Goal: Communication & Community: Answer question/provide support

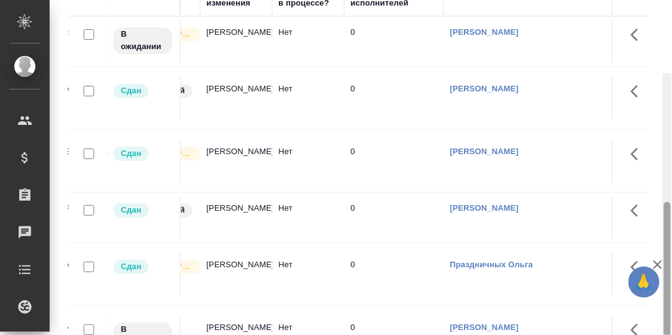
scroll to position [226, 0]
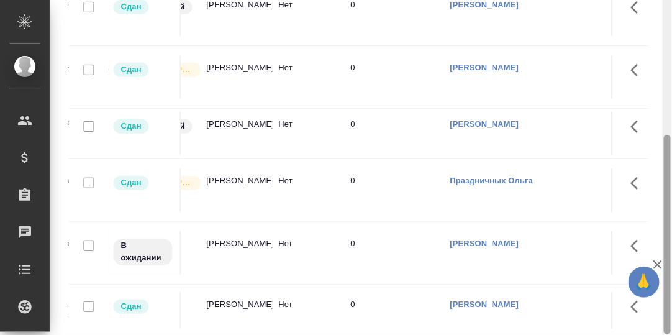
drag, startPoint x: 670, startPoint y: 170, endPoint x: 674, endPoint y: 240, distance: 70.3
click at [672, 240] on html "🙏 .cls-1 fill:#fff; AWATERA Румянцева Дарья d.rumyantseva Клиенты Спецификации …" at bounding box center [336, 167] width 672 height 335
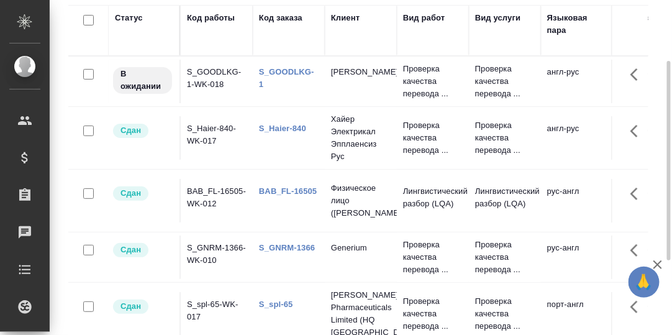
scroll to position [0, 0]
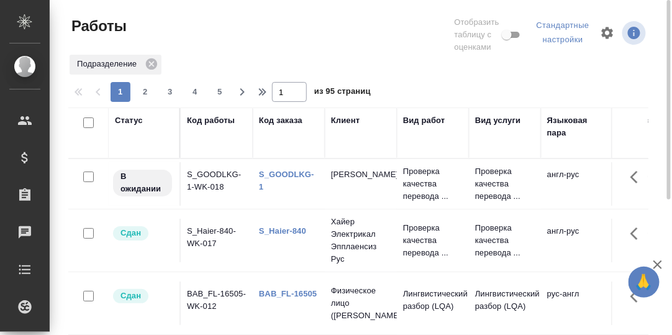
click at [292, 174] on link "S_GOODLKG-1" at bounding box center [286, 181] width 55 height 22
click at [124, 115] on div "Статус" at bounding box center [129, 120] width 28 height 12
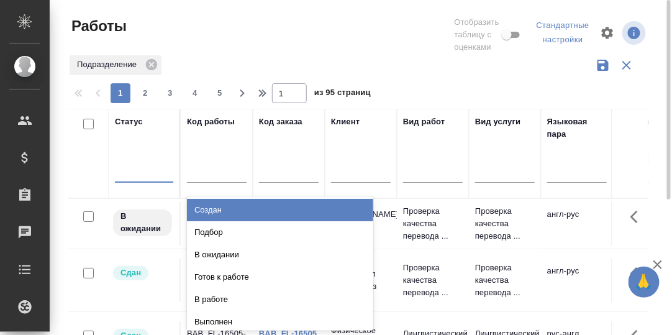
click at [131, 171] on div at bounding box center [144, 170] width 58 height 18
click at [214, 208] on div "Создан" at bounding box center [280, 210] width 186 height 22
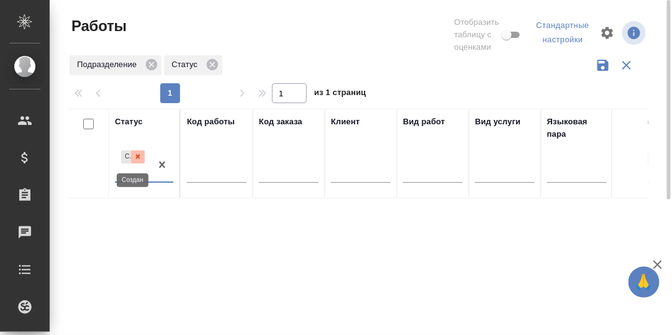
click at [138, 157] on icon at bounding box center [138, 157] width 4 height 4
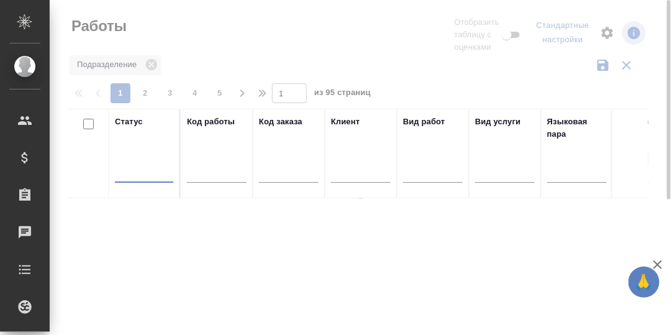
click at [132, 171] on div at bounding box center [144, 170] width 58 height 18
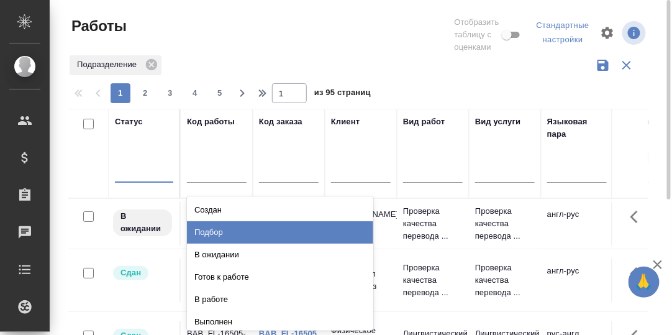
click at [207, 230] on div "Подбор" at bounding box center [280, 232] width 186 height 22
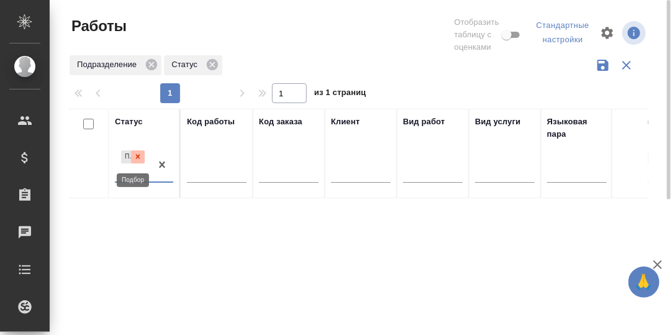
click at [139, 157] on icon at bounding box center [138, 156] width 9 height 9
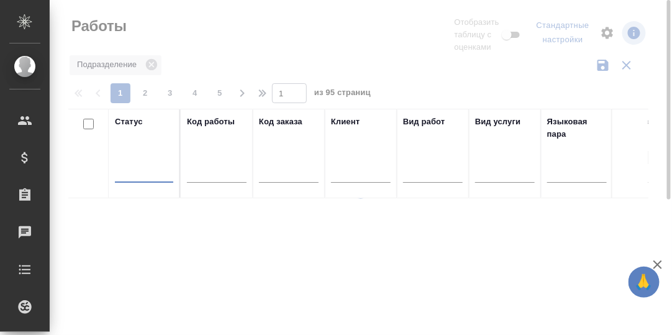
click at [137, 171] on div at bounding box center [144, 170] width 58 height 18
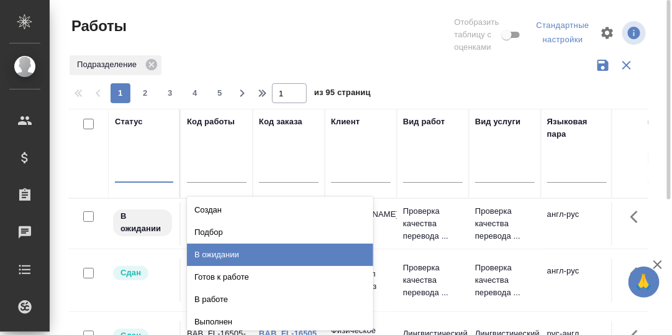
click at [210, 252] on div "В ожидании" at bounding box center [280, 255] width 186 height 22
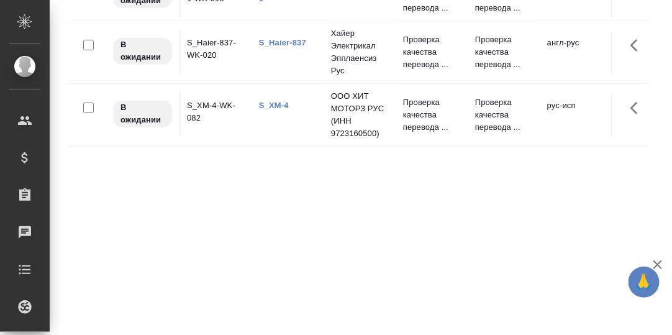
click at [212, 41] on td "S_Haier-837-WK-020" at bounding box center [217, 51] width 72 height 43
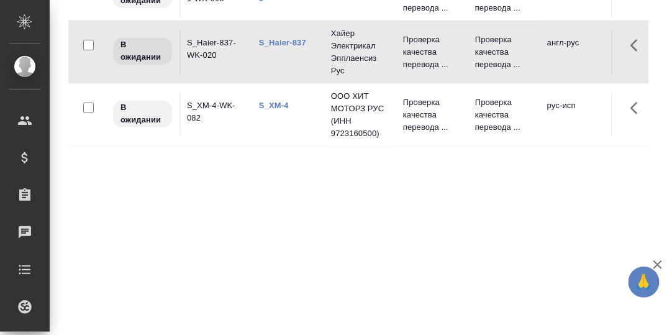
click at [211, 40] on td "S_Haier-837-WK-020" at bounding box center [217, 51] width 72 height 43
click at [211, 41] on td "S_Haier-837-WK-020" at bounding box center [217, 51] width 72 height 43
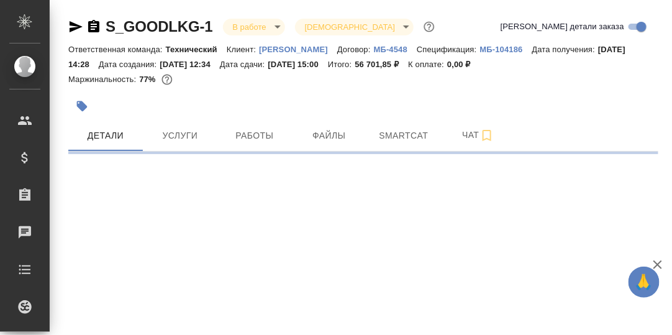
select select "RU"
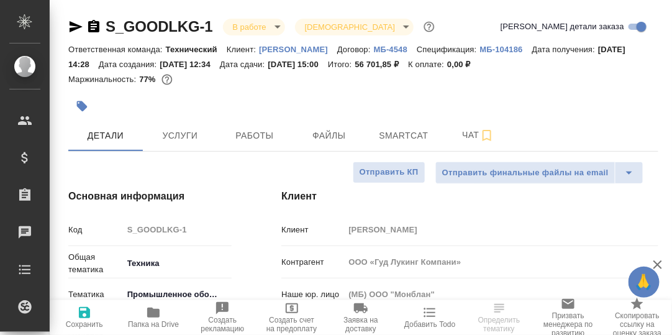
type textarea "x"
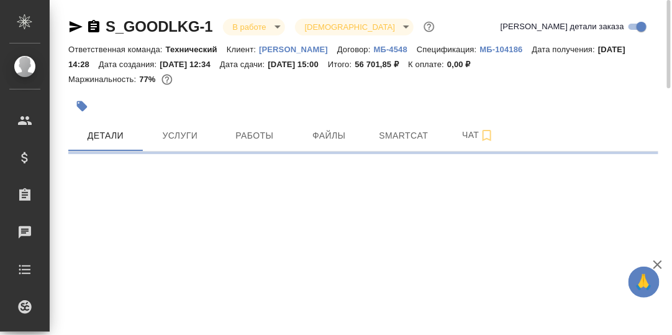
select select "RU"
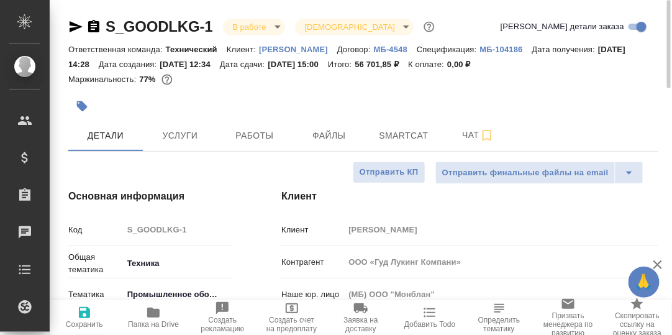
type textarea "x"
click at [258, 137] on span "Работы" at bounding box center [255, 136] width 60 height 16
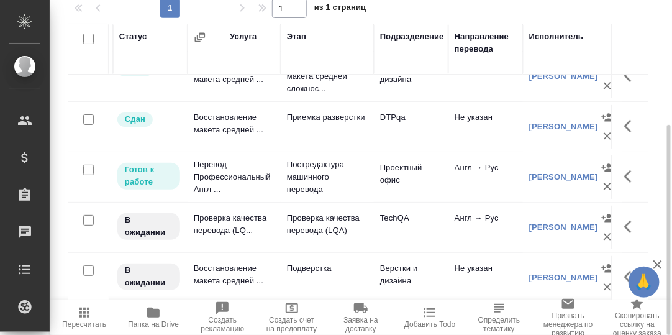
scroll to position [30, 0]
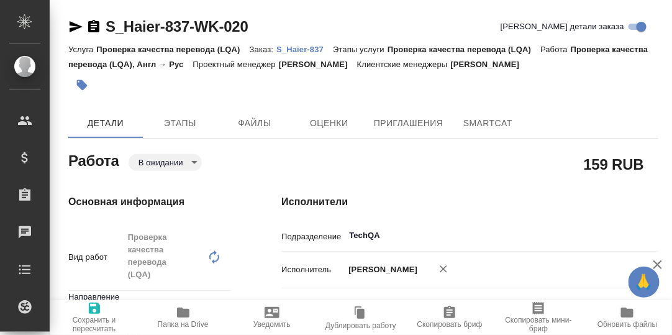
type textarea "x"
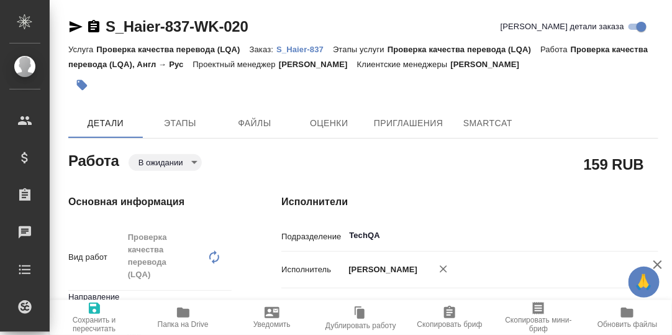
type textarea "x"
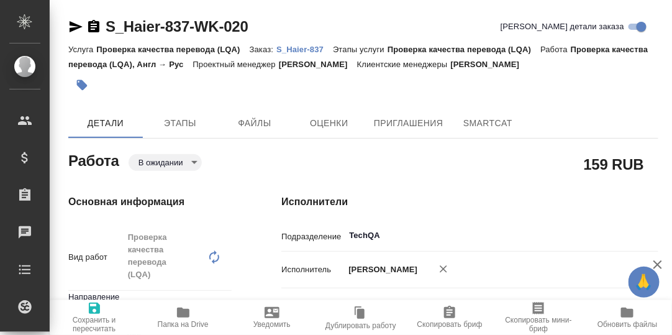
type textarea "x"
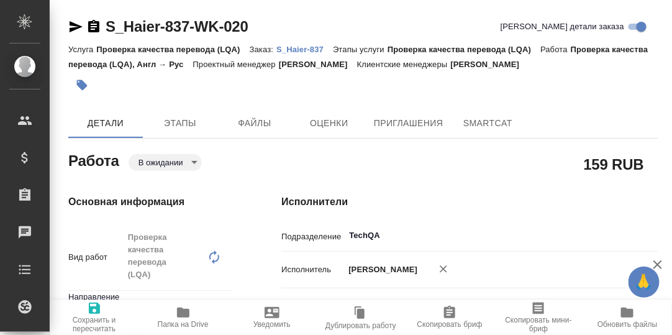
type textarea "x"
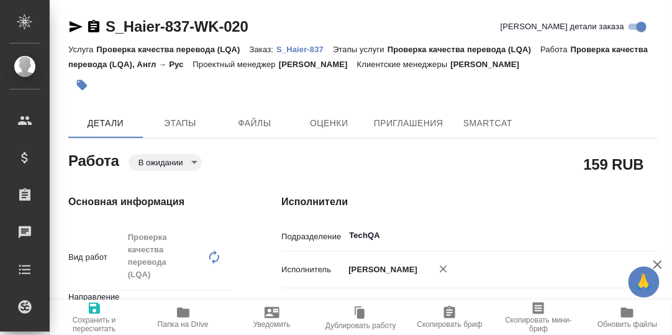
type textarea "x"
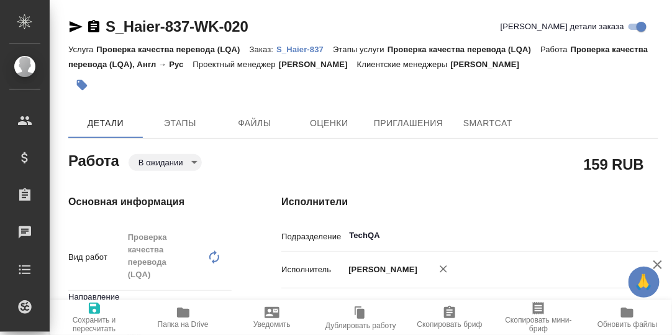
type textarea "x"
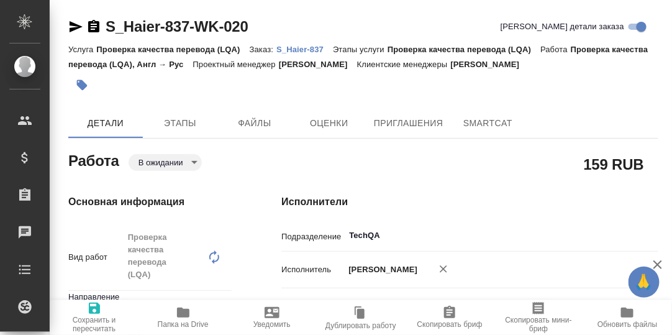
type textarea "x"
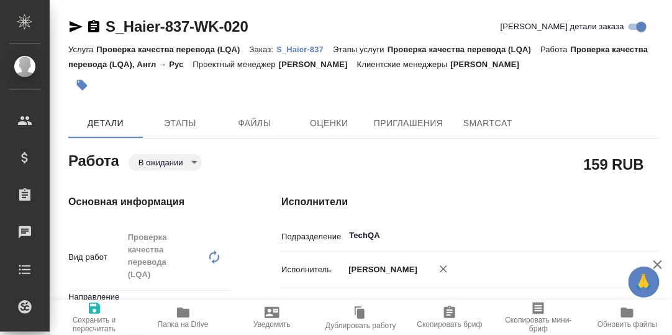
click at [298, 48] on p "S_Haier-837" at bounding box center [304, 49] width 57 height 9
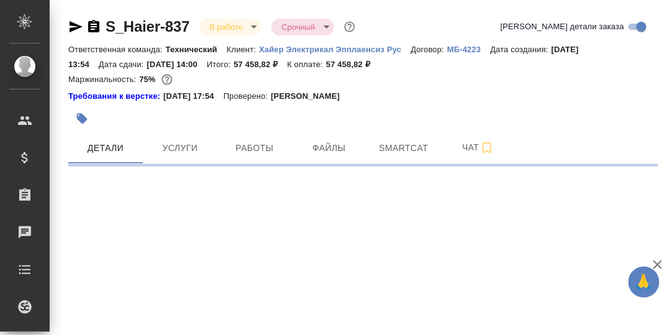
select select "RU"
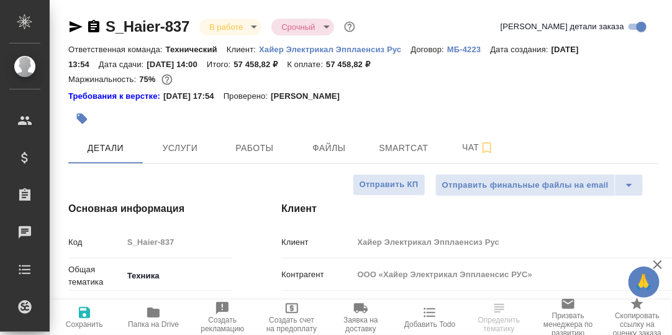
type textarea "x"
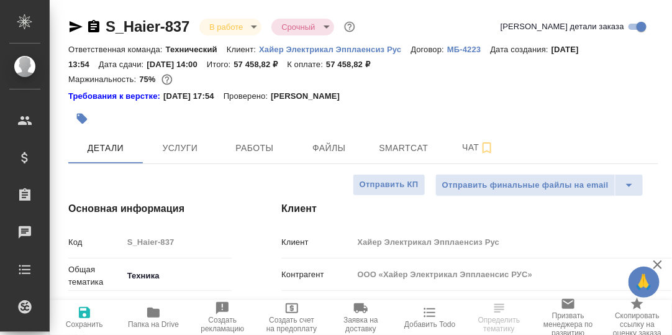
type textarea "x"
drag, startPoint x: 255, startPoint y: 145, endPoint x: 323, endPoint y: 146, distance: 68.4
click at [255, 145] on span "Работы" at bounding box center [255, 148] width 60 height 16
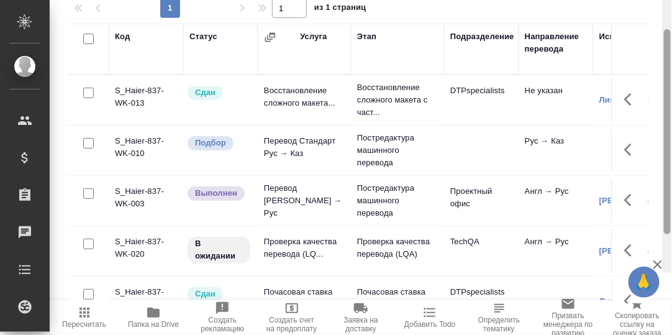
scroll to position [25, 0]
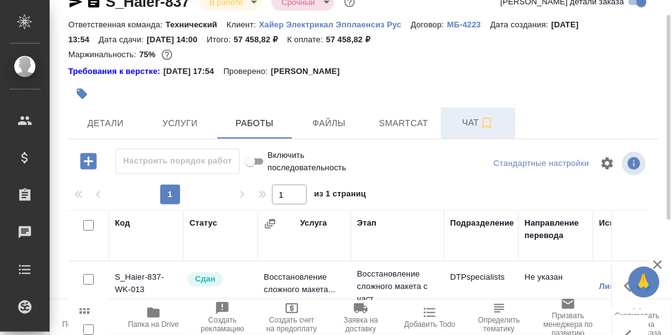
drag, startPoint x: 467, startPoint y: 122, endPoint x: 464, endPoint y: 132, distance: 11.0
click at [467, 122] on span "Чат" at bounding box center [479, 123] width 60 height 16
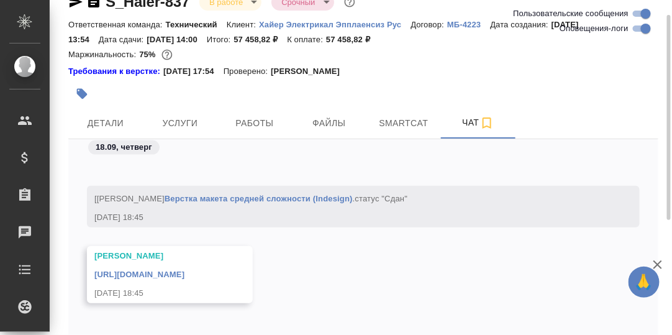
scroll to position [87, 0]
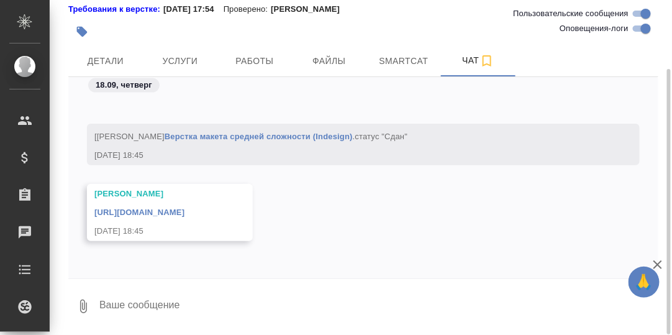
click at [193, 298] on textarea at bounding box center [378, 306] width 560 height 42
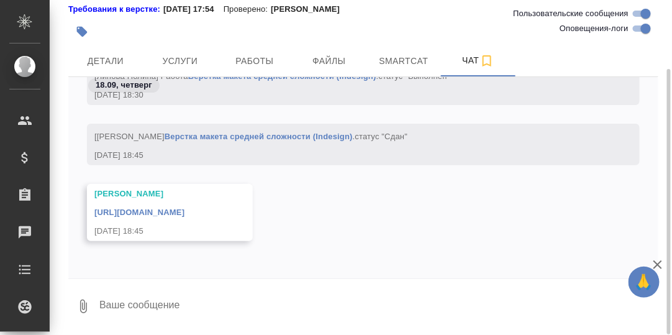
scroll to position [23129, 0]
type textarea "P"
type textarea "G"
type textarea "Привет! Забираю?"
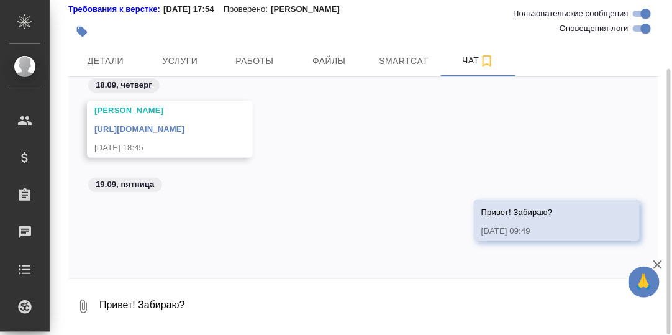
scroll to position [23150, 0]
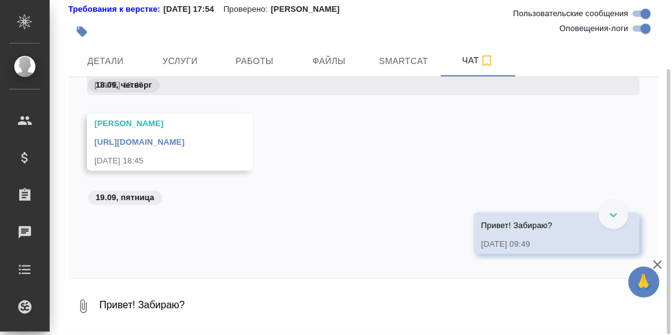
click at [185, 142] on link "https://drive.awatera.com/apps/files/files/10325914?dir=/Shares/%D0%A5%D0%B0%D0…" at bounding box center [139, 141] width 90 height 9
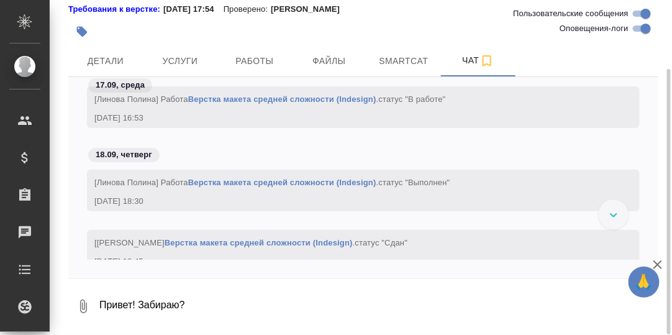
scroll to position [22902, 0]
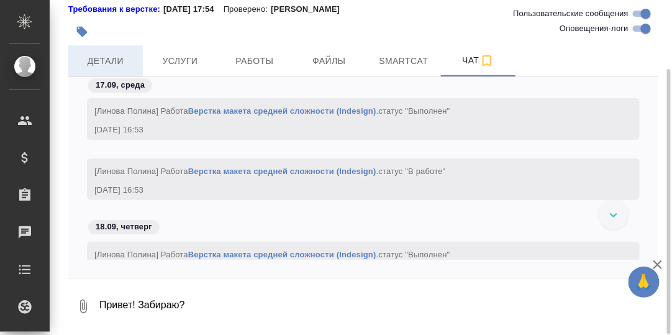
click at [106, 62] on span "Детали" at bounding box center [106, 61] width 60 height 16
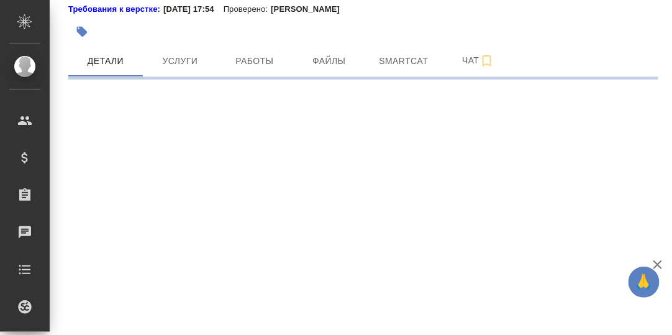
select select "RU"
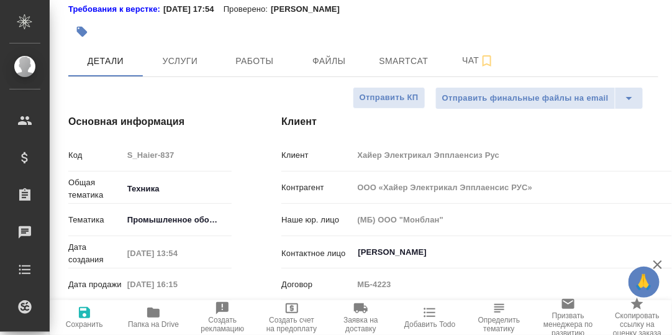
type textarea "x"
click at [155, 311] on icon "button" at bounding box center [153, 313] width 12 height 10
type textarea "x"
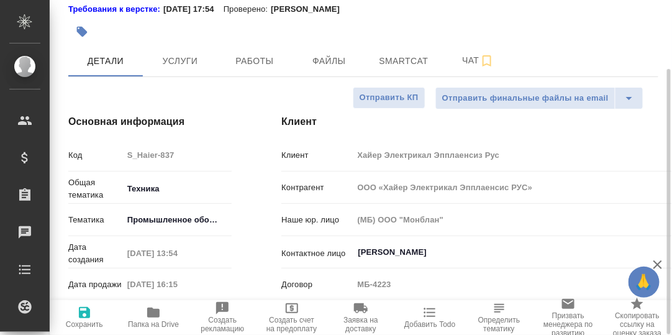
type textarea "x"
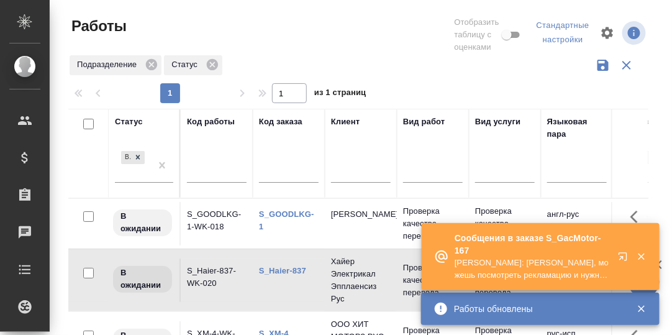
scroll to position [228, 0]
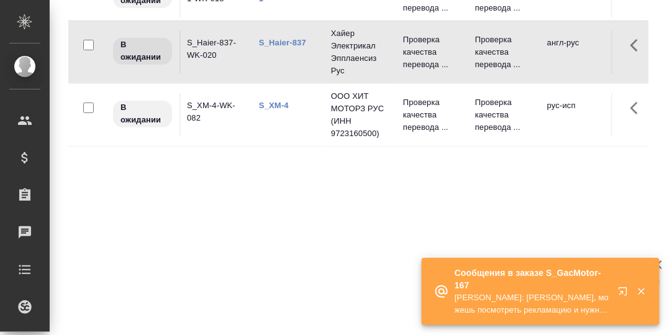
click at [621, 292] on icon "button" at bounding box center [623, 291] width 8 height 8
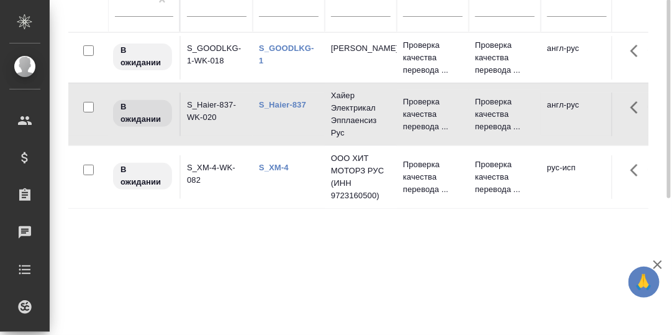
scroll to position [104, 0]
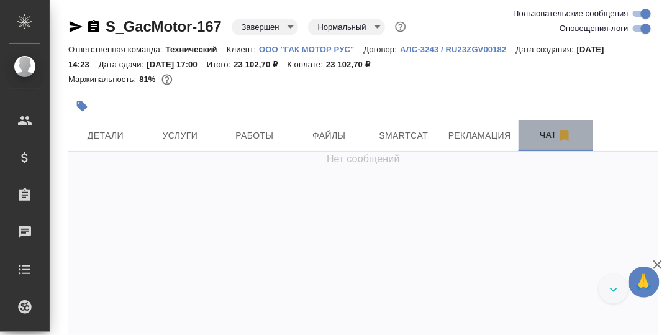
drag, startPoint x: 548, startPoint y: 130, endPoint x: 506, endPoint y: 141, distance: 42.9
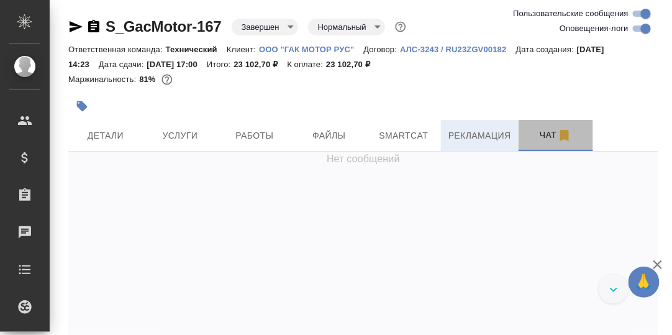
click at [548, 130] on span "Чат" at bounding box center [556, 135] width 60 height 16
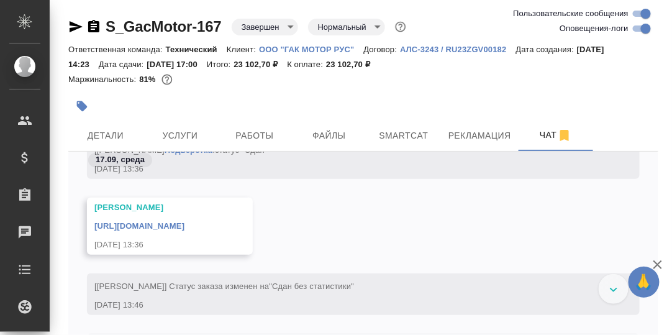
scroll to position [21563, 0]
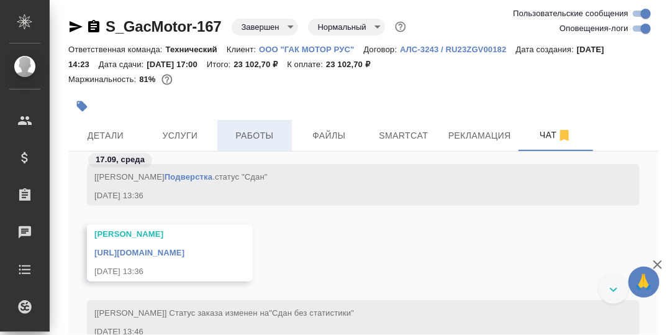
click at [262, 136] on span "Работы" at bounding box center [255, 136] width 60 height 16
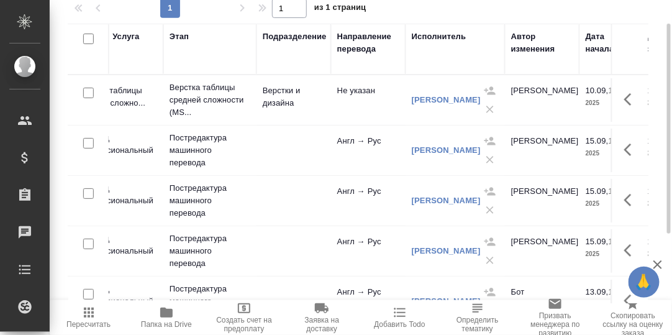
scroll to position [75, 0]
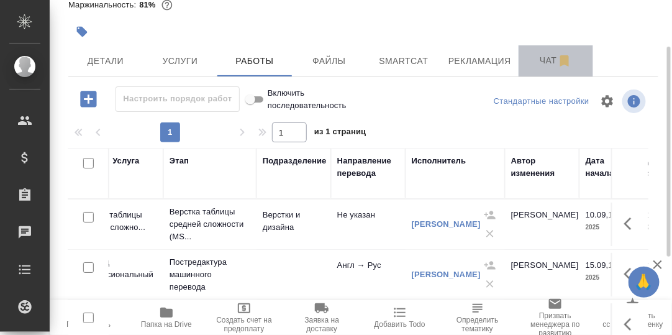
click at [551, 59] on span "Чат" at bounding box center [556, 61] width 60 height 16
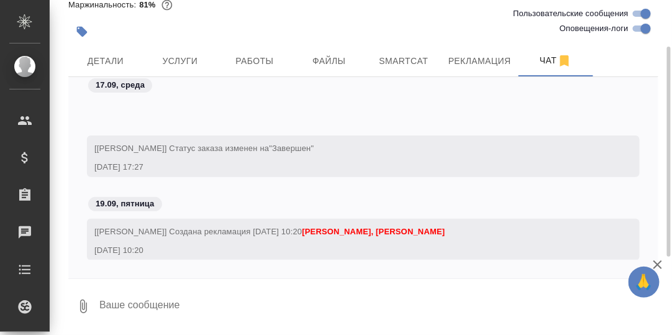
scroll to position [22050, 0]
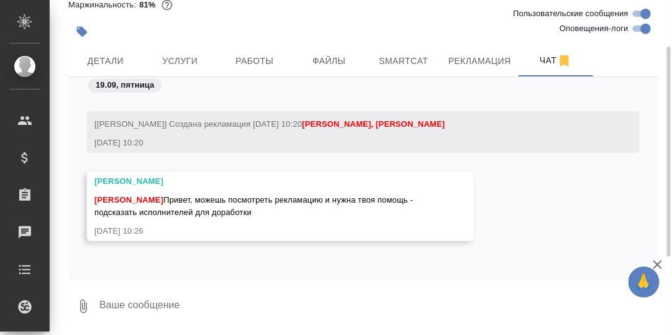
click at [164, 298] on textarea at bounding box center [378, 306] width 560 height 42
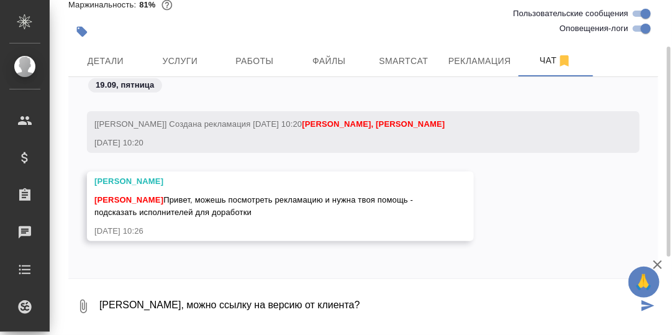
type textarea "Настя, можно ссылку на версию от клиента?"
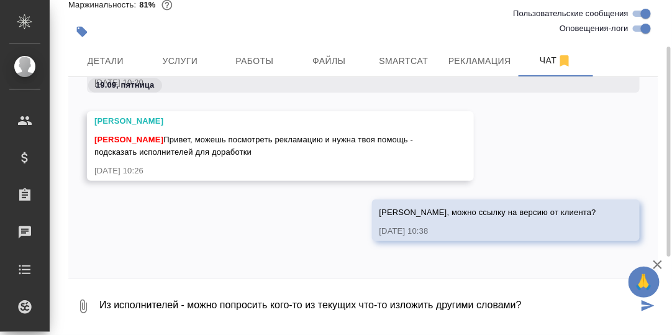
type textarea "Из исполнителей - можно попросить кого-то из текущих что-то изложить другими сл…"
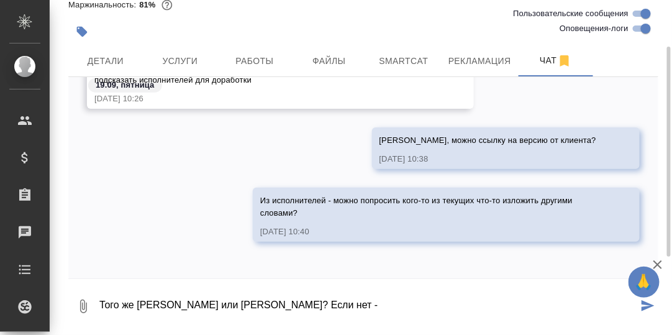
scroll to position [22259, 0]
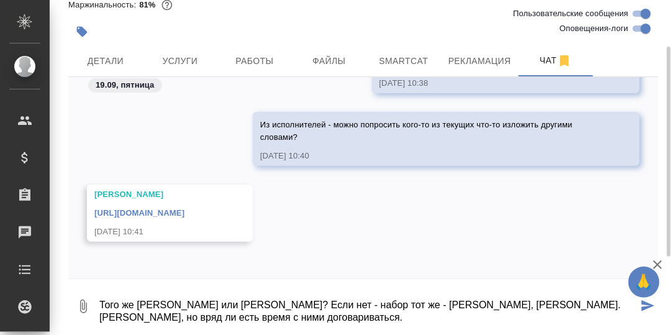
type textarea "Того же Роберта или Алексея? Если нет - набор тот же - Арутюнов, Быргин и т.п.,…"
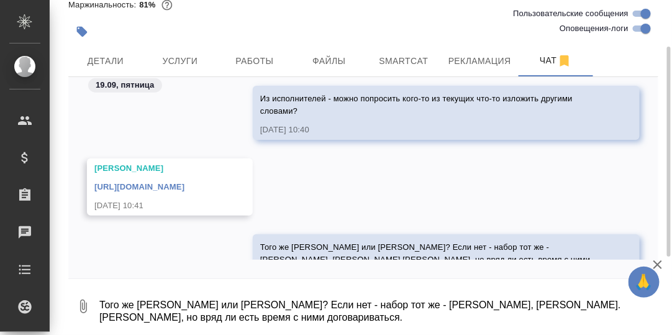
scroll to position [22270, 0]
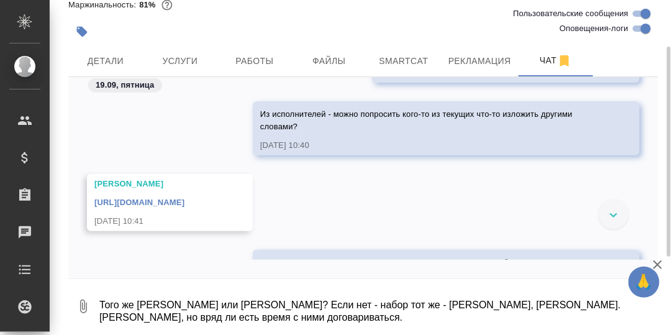
click at [185, 200] on link "https://drive.awatera.com/s/yttw9qX6DyS3ZzL" at bounding box center [139, 202] width 90 height 9
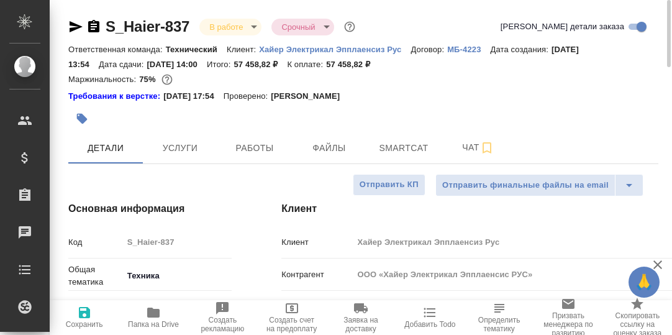
select select "RU"
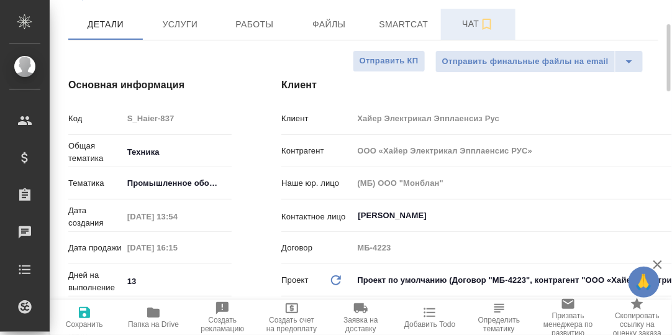
click at [470, 25] on span "Чат" at bounding box center [479, 24] width 60 height 16
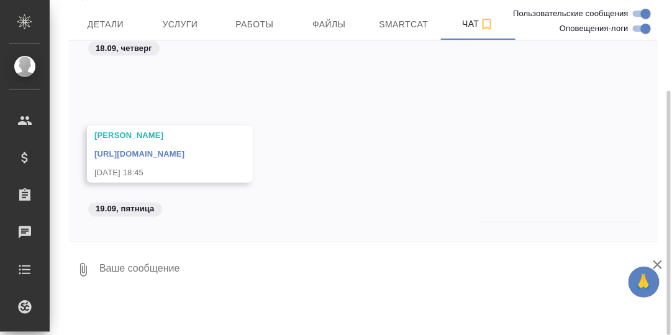
scroll to position [23773, 0]
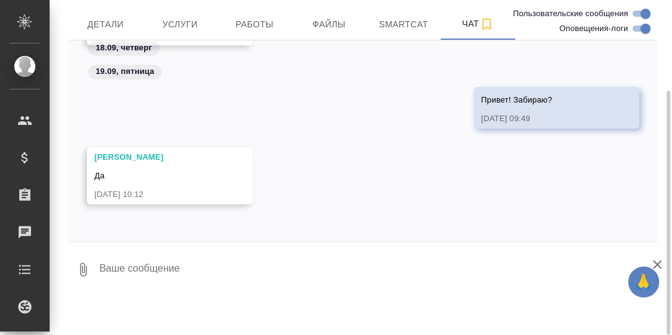
click at [170, 271] on textarea at bounding box center [378, 270] width 560 height 42
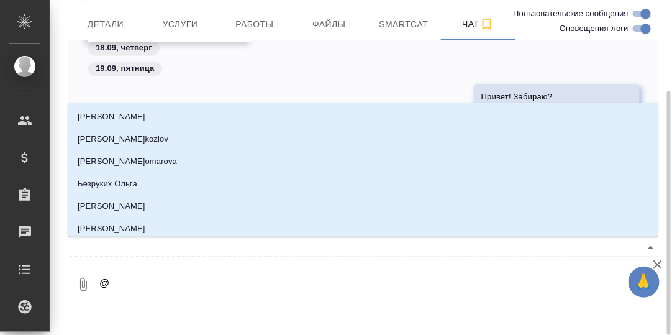
type textarea "@Б"
type input "Б"
type textarea "@Бе"
type input "Бе"
type textarea "@Бел"
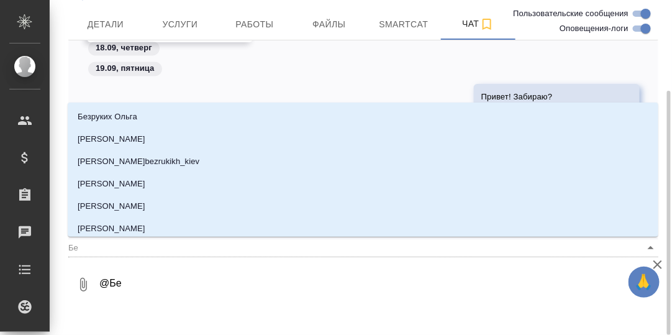
type input "Бел"
type textarea "@Беля"
type input "Беля"
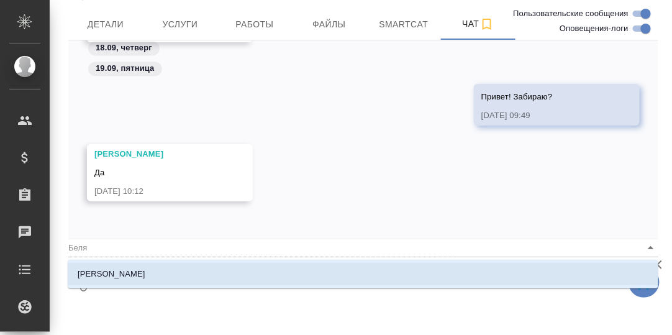
click at [131, 273] on p "[PERSON_NAME]" at bounding box center [112, 274] width 68 height 12
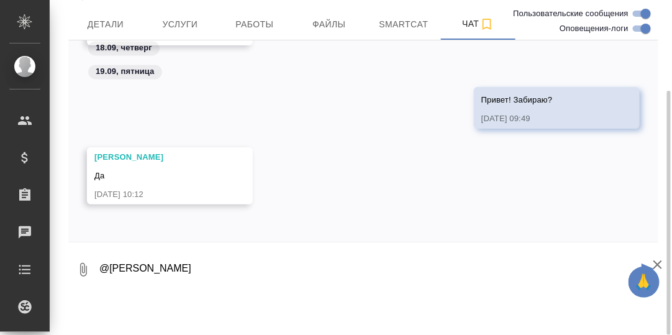
click at [181, 265] on textarea "@[PERSON_NAME]" at bounding box center [368, 270] width 540 height 42
type textarea "@[PERSON_NAME], вроде ничего глаз не зацепил, пробуй забирать."
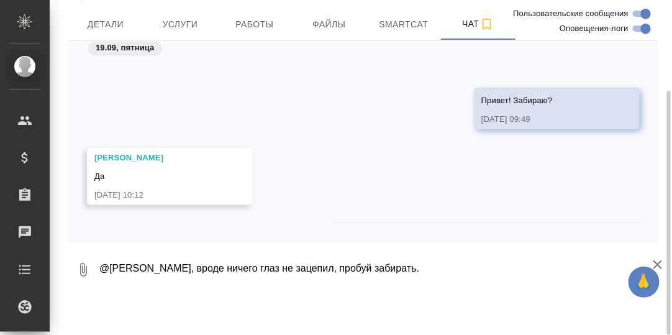
scroll to position [23833, 0]
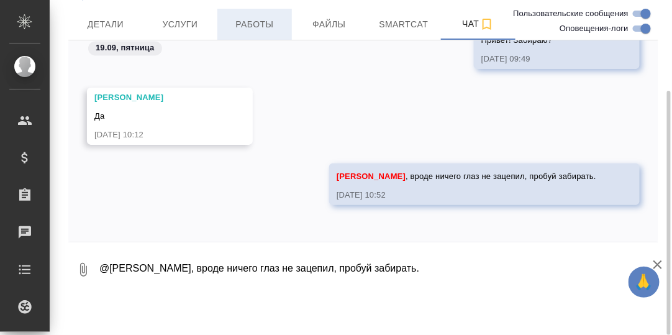
click at [266, 25] on span "Работы" at bounding box center [255, 25] width 60 height 16
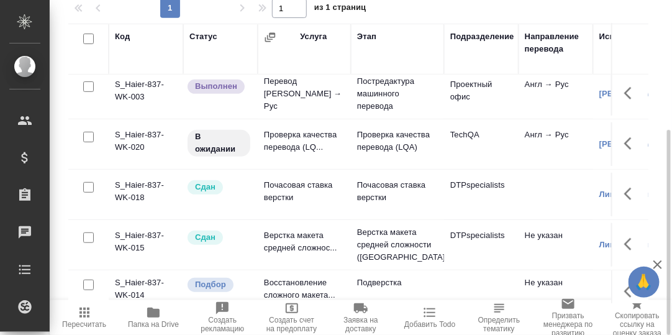
scroll to position [124, 0]
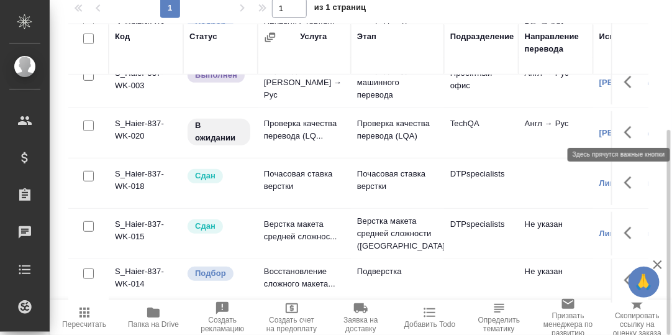
click at [624, 126] on icon "button" at bounding box center [627, 132] width 7 height 12
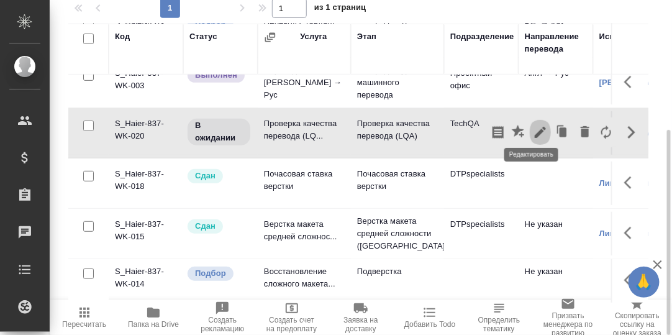
click at [535, 127] on icon "button" at bounding box center [540, 132] width 11 height 11
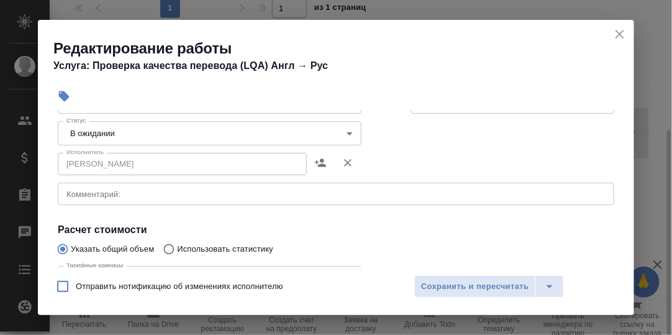
click at [342, 132] on body "🙏 .cls-1 fill:#fff; AWATERA [PERSON_NAME] d.rumyantseva Клиенты Спецификации За…" at bounding box center [336, 167] width 672 height 335
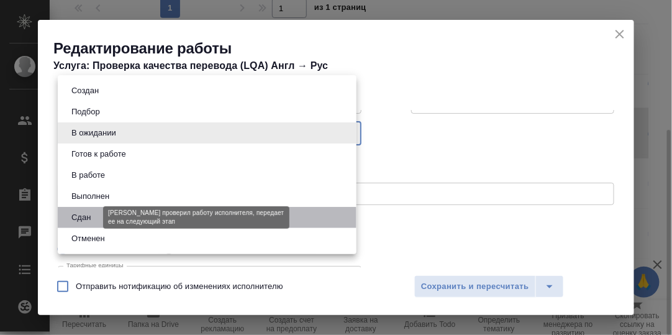
click at [92, 218] on button "Сдан" at bounding box center [81, 218] width 27 height 14
type input "closed"
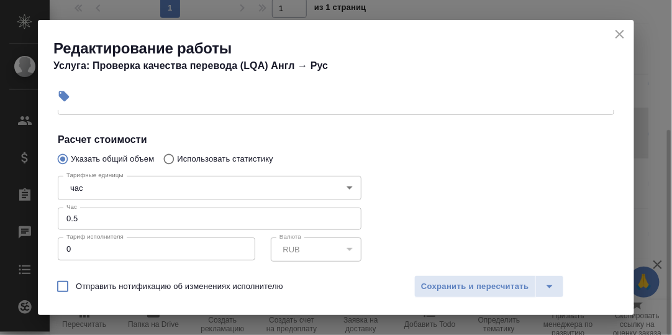
scroll to position [249, 0]
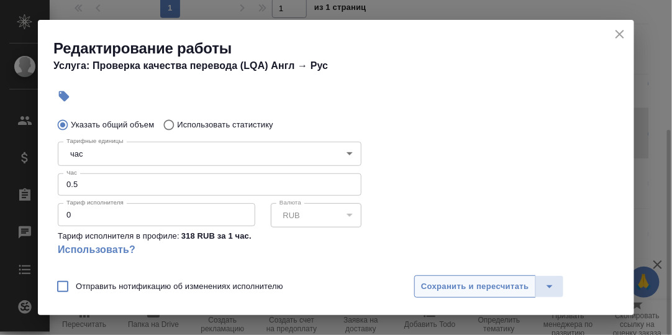
click at [462, 283] on span "Сохранить и пересчитать" at bounding box center [475, 287] width 108 height 14
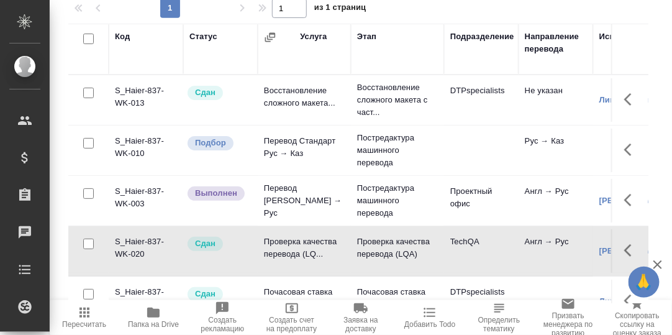
scroll to position [0, 0]
